Goal: Task Accomplishment & Management: Complete application form

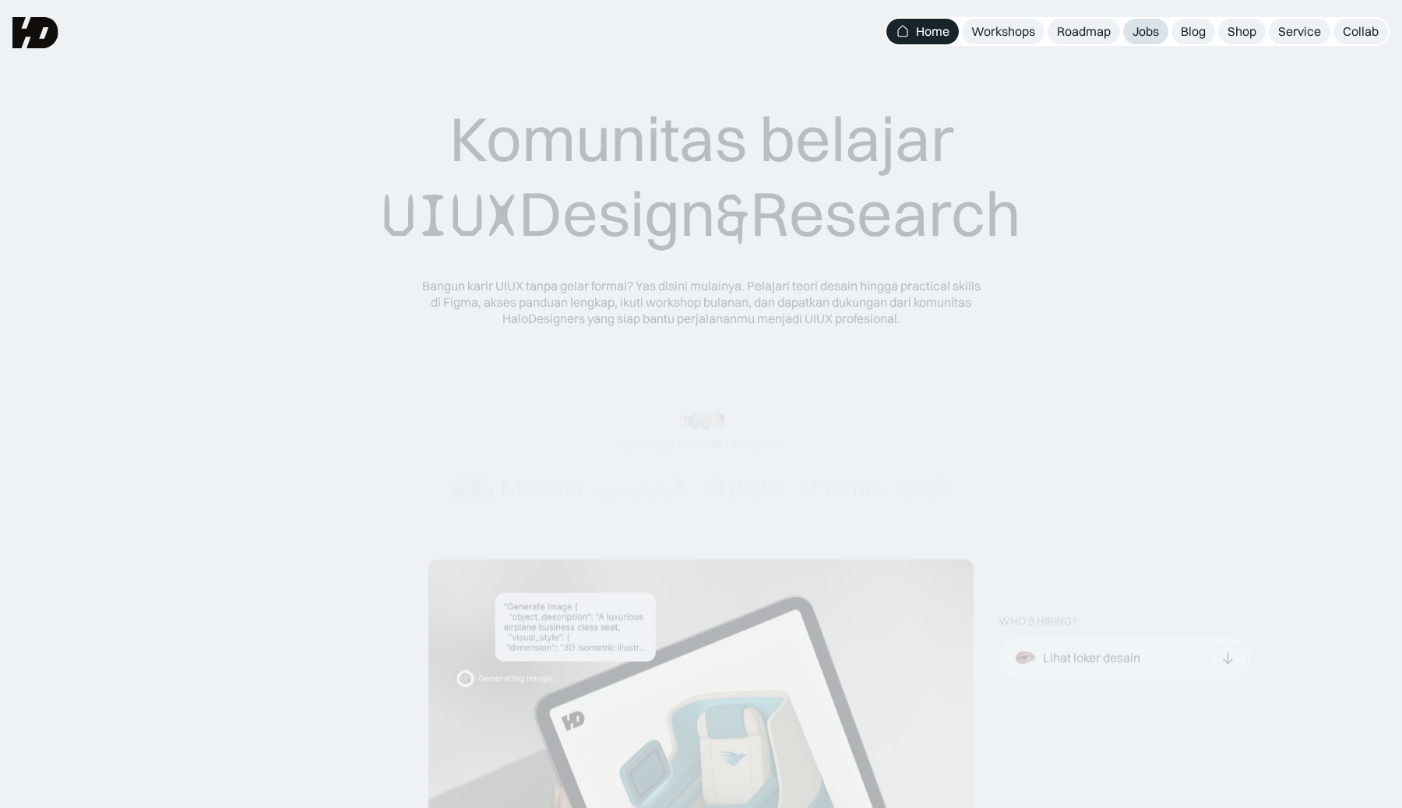
click at [1146, 33] on div "Jobs" at bounding box center [1145, 31] width 26 height 16
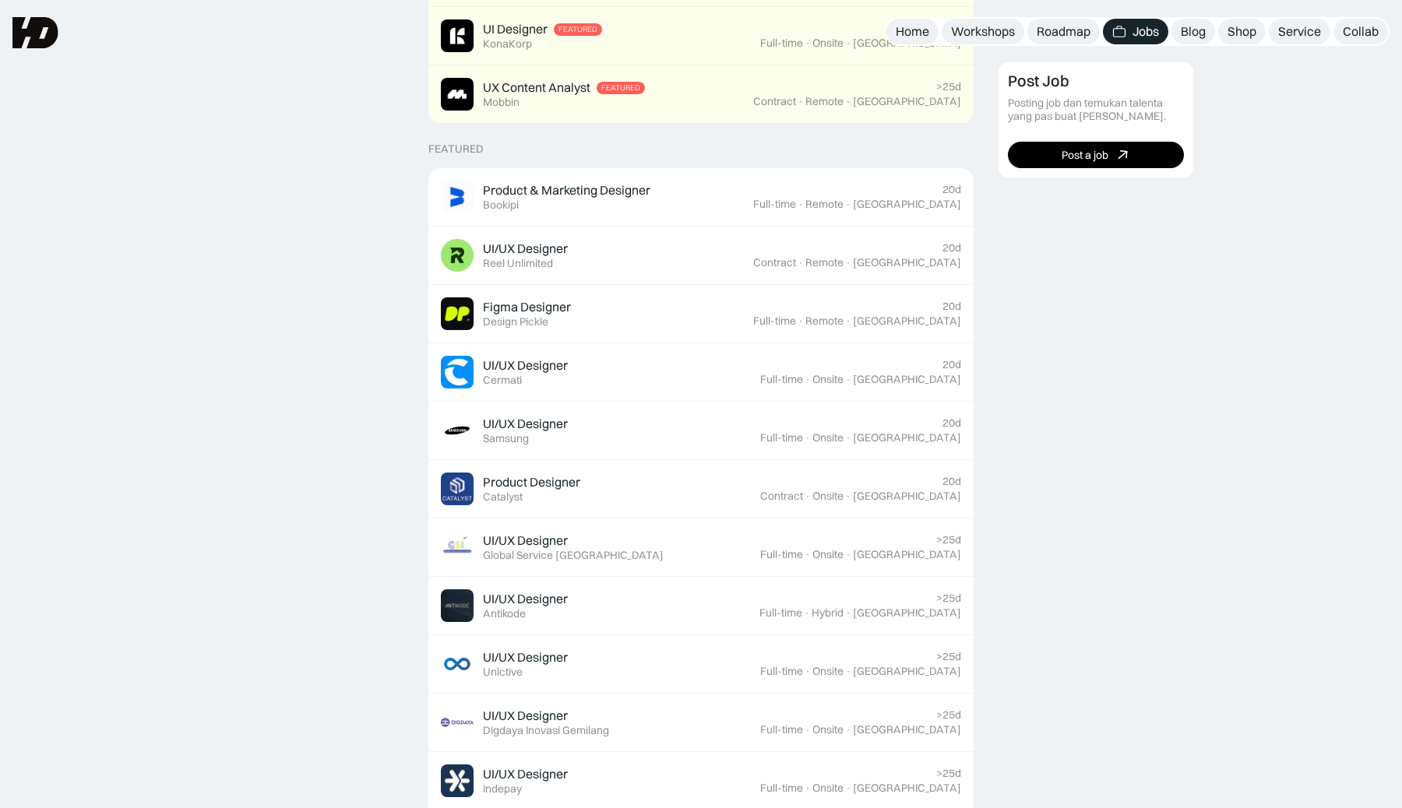
scroll to position [493, 0]
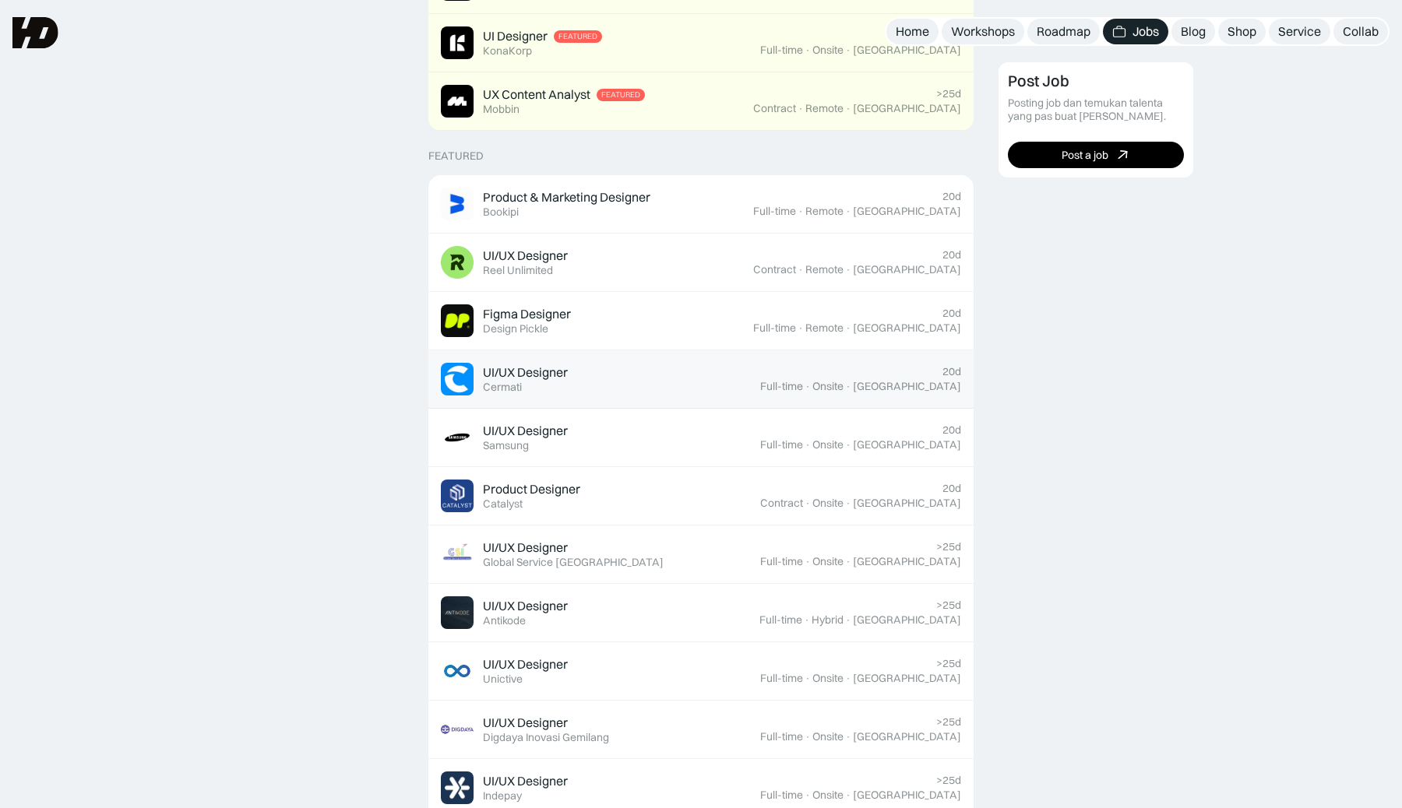
click at [699, 378] on div "UI/UX Designer Featured Cermati" at bounding box center [600, 379] width 319 height 33
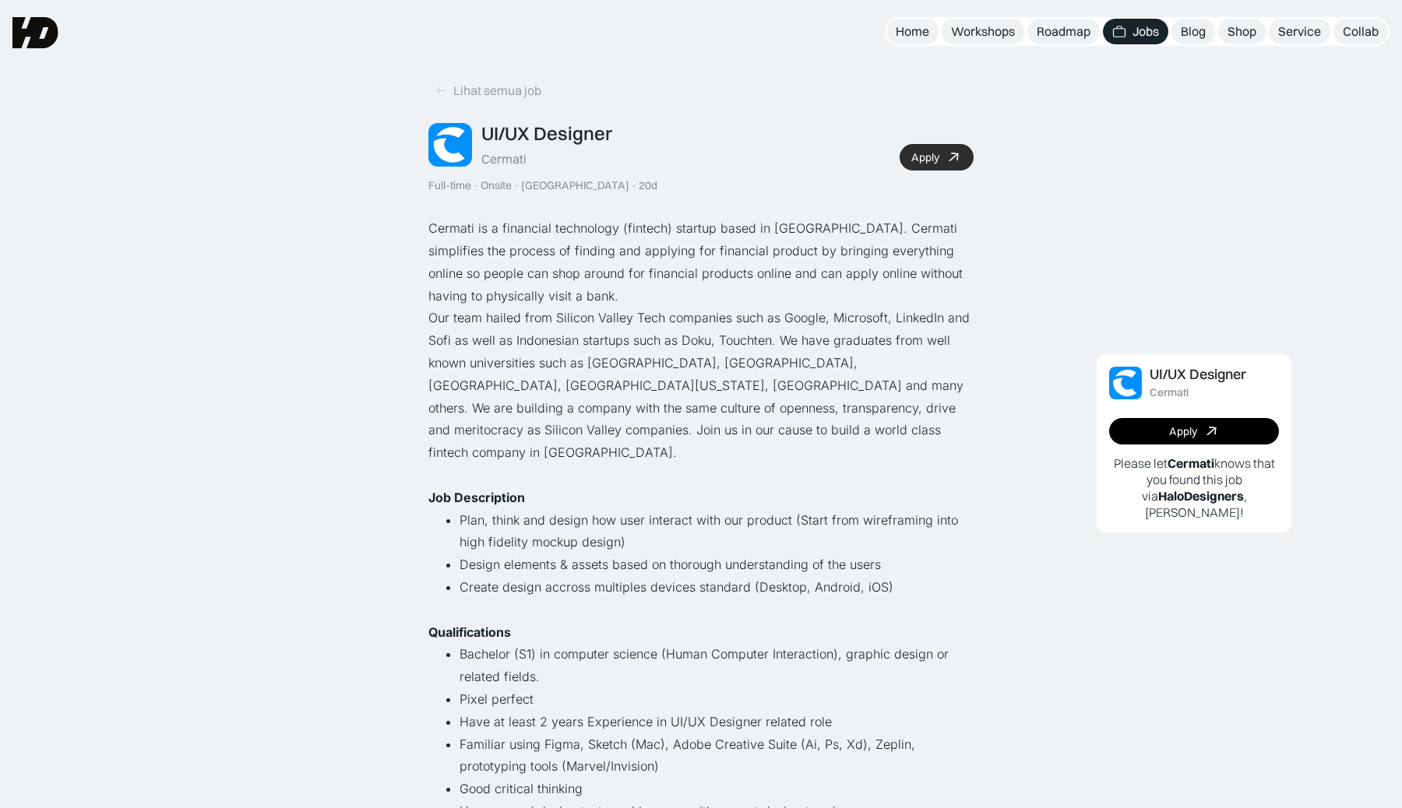
click at [936, 159] on div "Apply" at bounding box center [925, 157] width 28 height 13
